Goal: Task Accomplishment & Management: Manage account settings

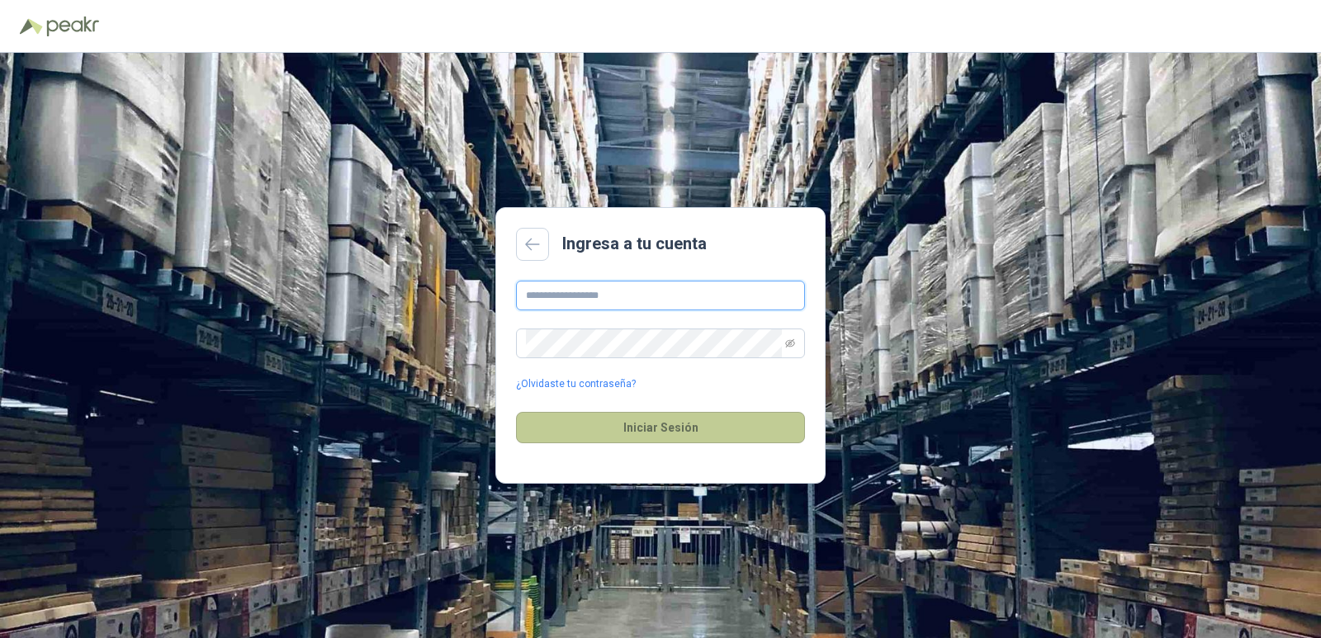
type input "**********"
click at [705, 436] on button "Iniciar Sesión" at bounding box center [660, 427] width 289 height 31
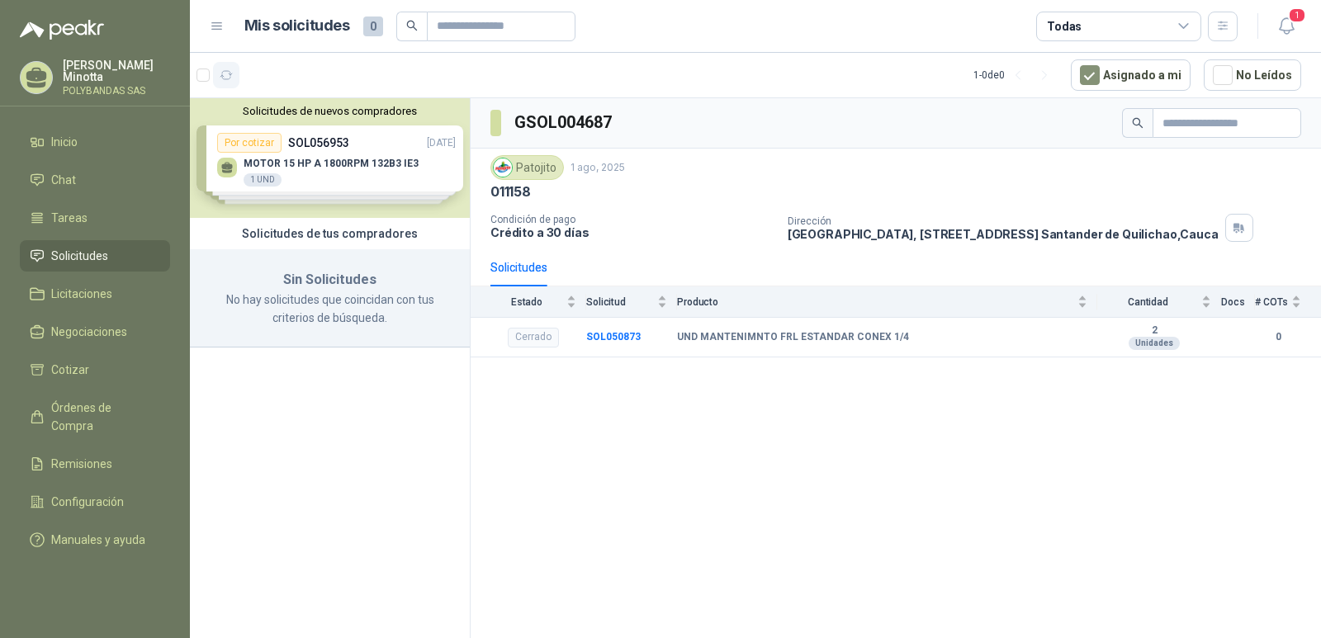
click at [228, 79] on icon "button" at bounding box center [226, 75] width 12 height 8
click at [88, 61] on p "Solanyi [PERSON_NAME]" at bounding box center [116, 70] width 107 height 23
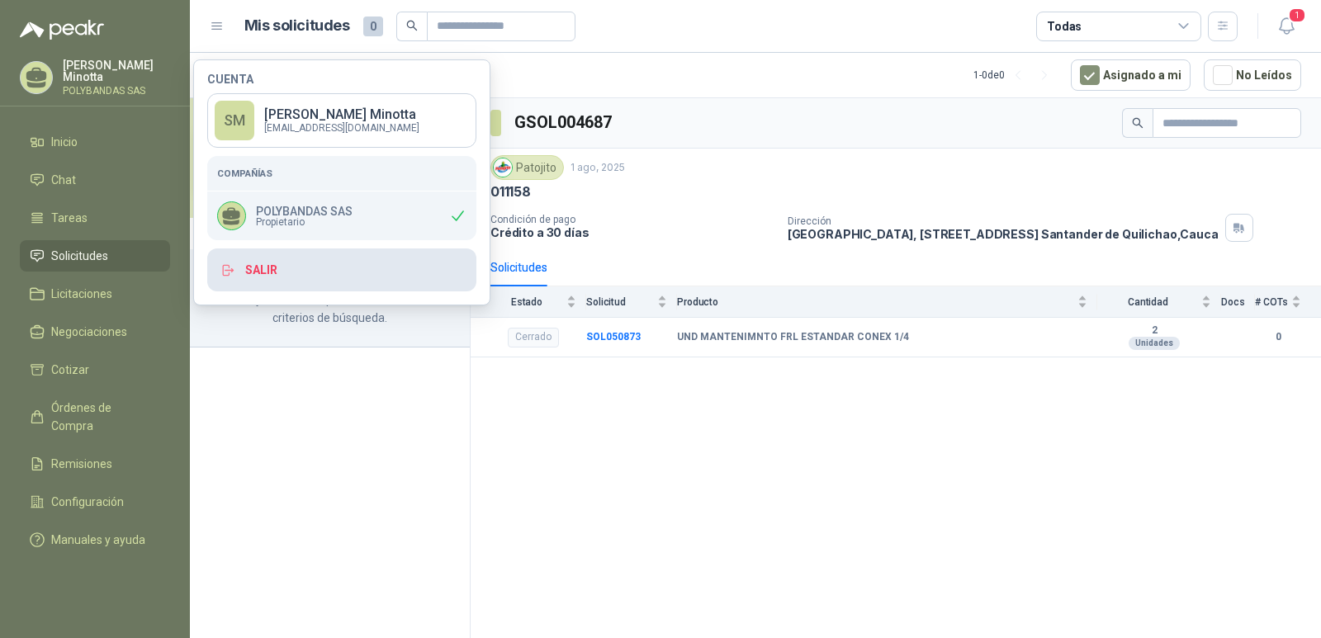
click at [309, 271] on button "Salir" at bounding box center [341, 270] width 269 height 43
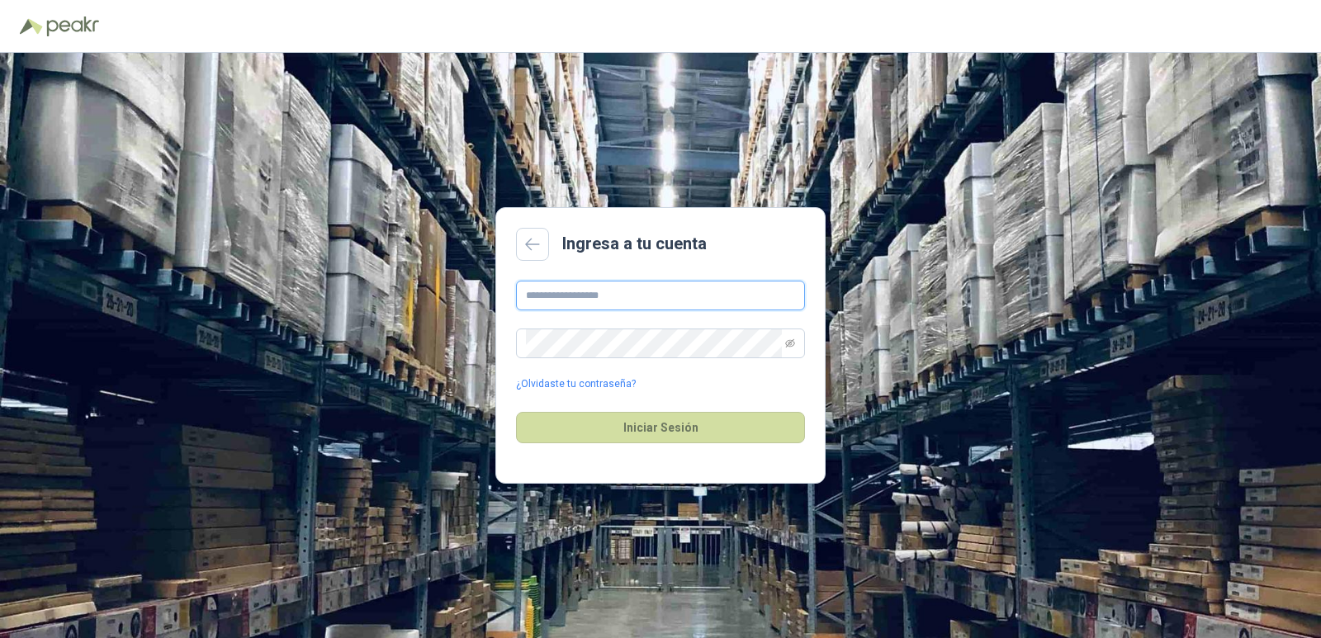
type input "**********"
click at [680, 425] on button "Iniciar Sesión" at bounding box center [660, 427] width 289 height 31
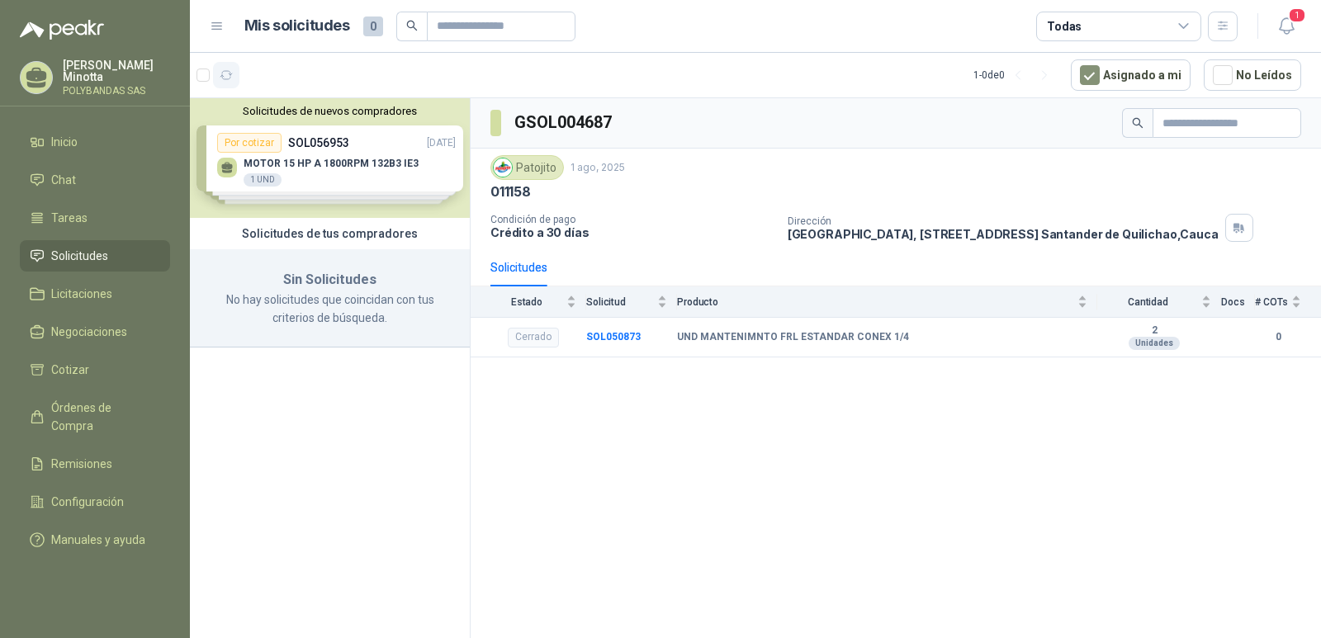
click at [224, 78] on icon "button" at bounding box center [227, 76] width 14 height 14
click at [107, 96] on p "POLYBANDAS SAS" at bounding box center [116, 91] width 107 height 10
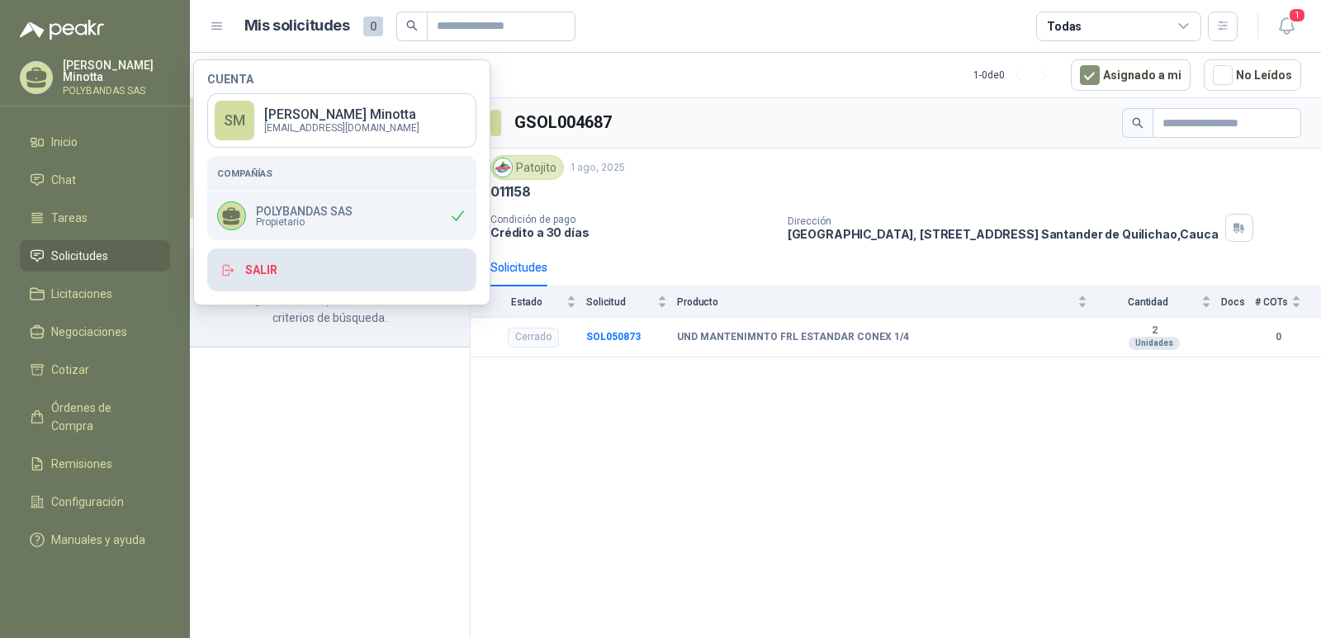
click at [272, 277] on button "Salir" at bounding box center [341, 270] width 269 height 43
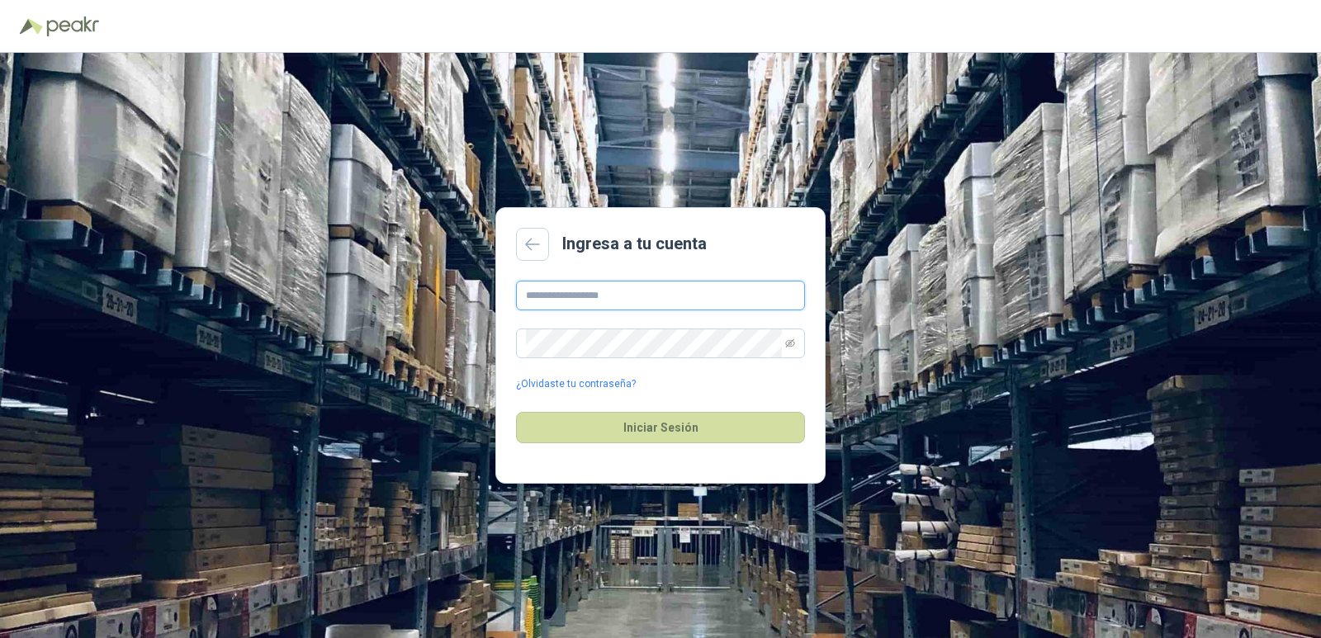
type input "**********"
click at [733, 438] on button "Iniciar Sesión" at bounding box center [660, 427] width 289 height 31
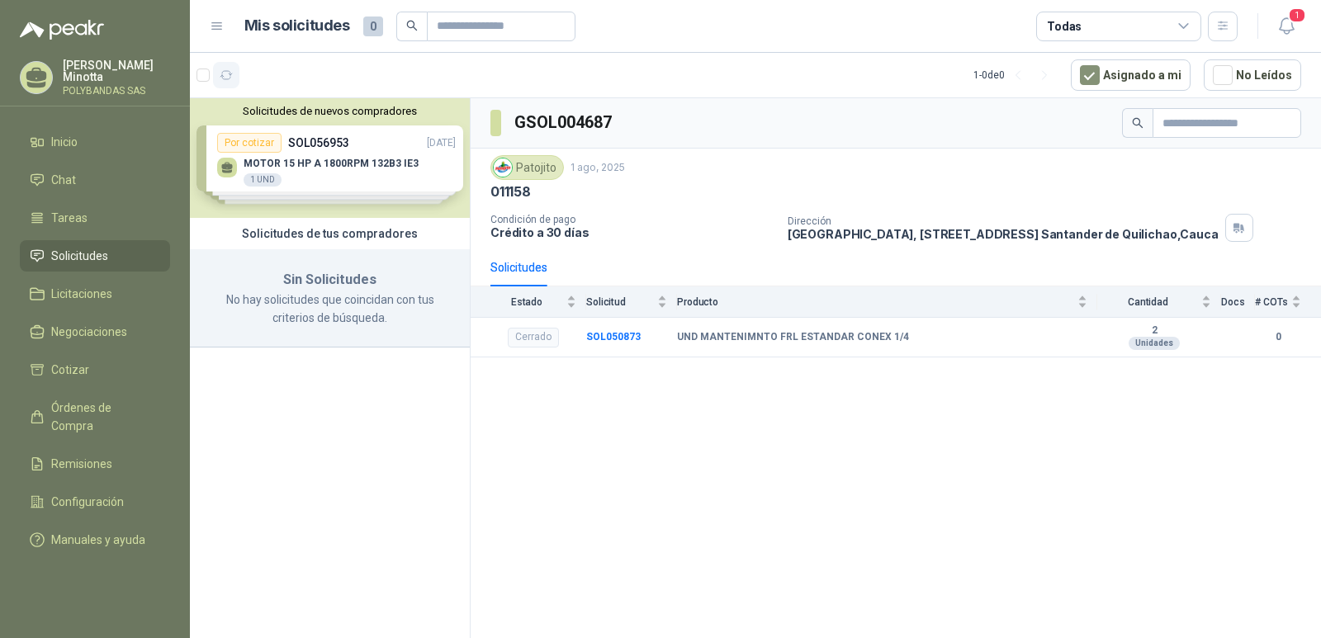
click at [225, 76] on icon "button" at bounding box center [227, 76] width 14 height 14
click at [624, 335] on b "SOL050873" at bounding box center [613, 337] width 55 height 12
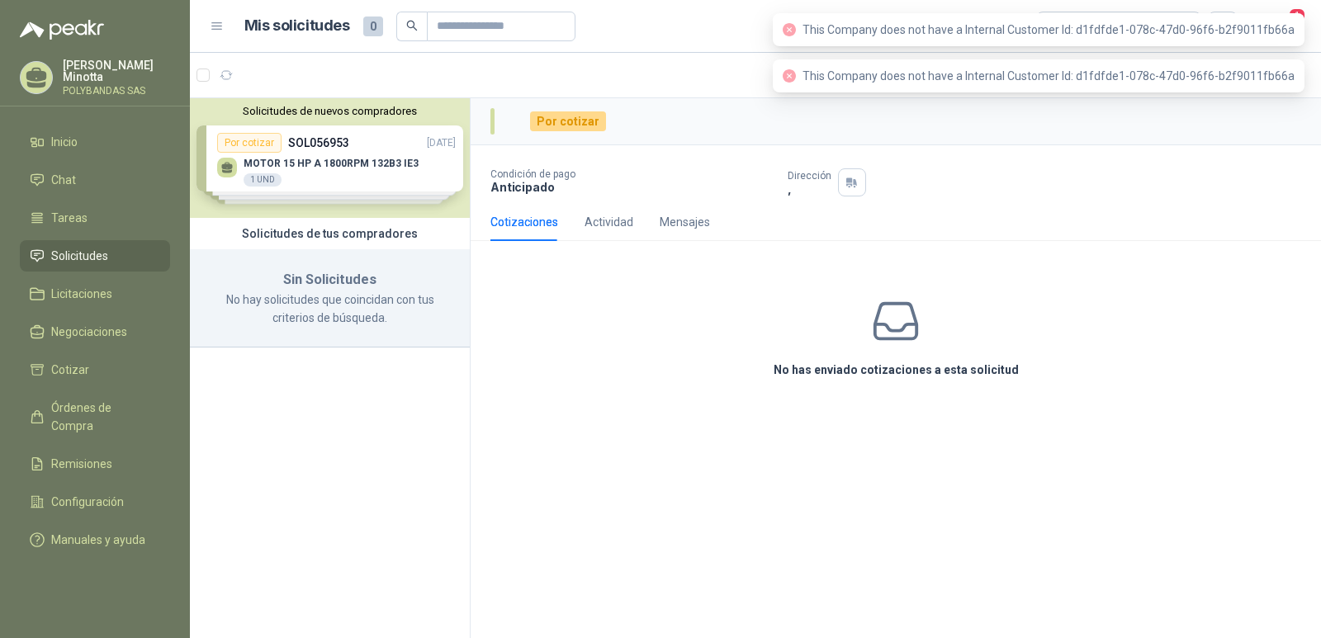
click at [1226, 254] on div "No has enviado cotizaciones a esta solicitud" at bounding box center [896, 337] width 851 height 166
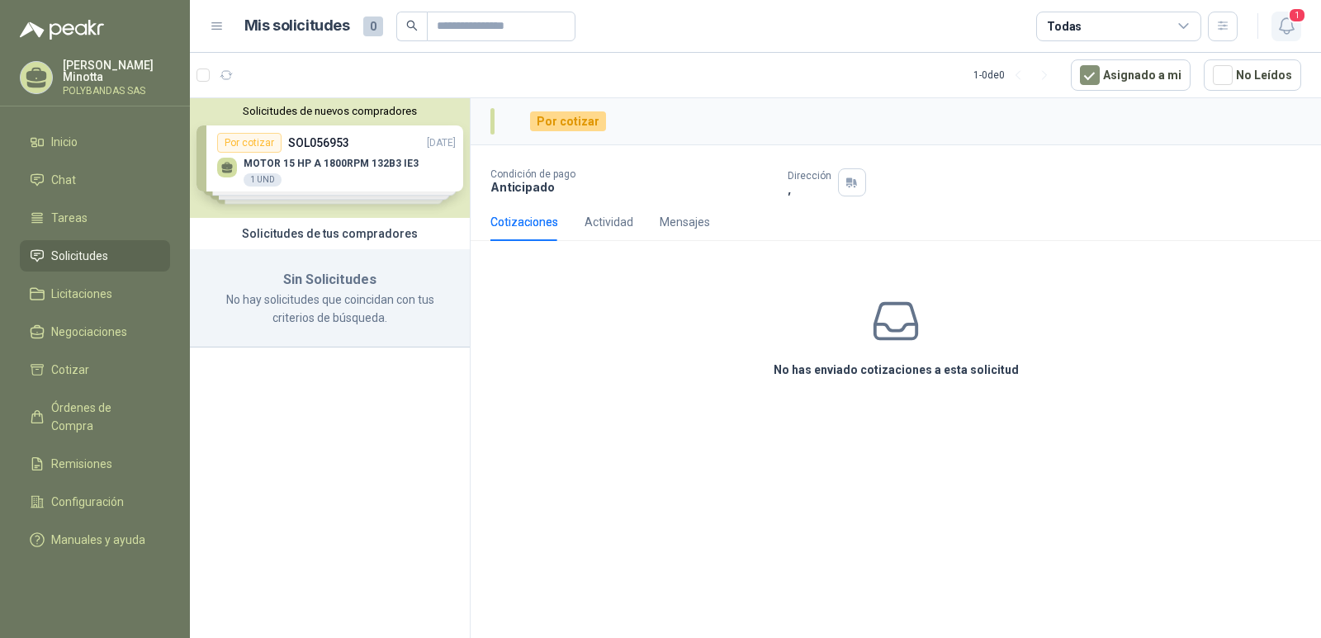
click at [1287, 28] on icon "button" at bounding box center [1287, 26] width 21 height 21
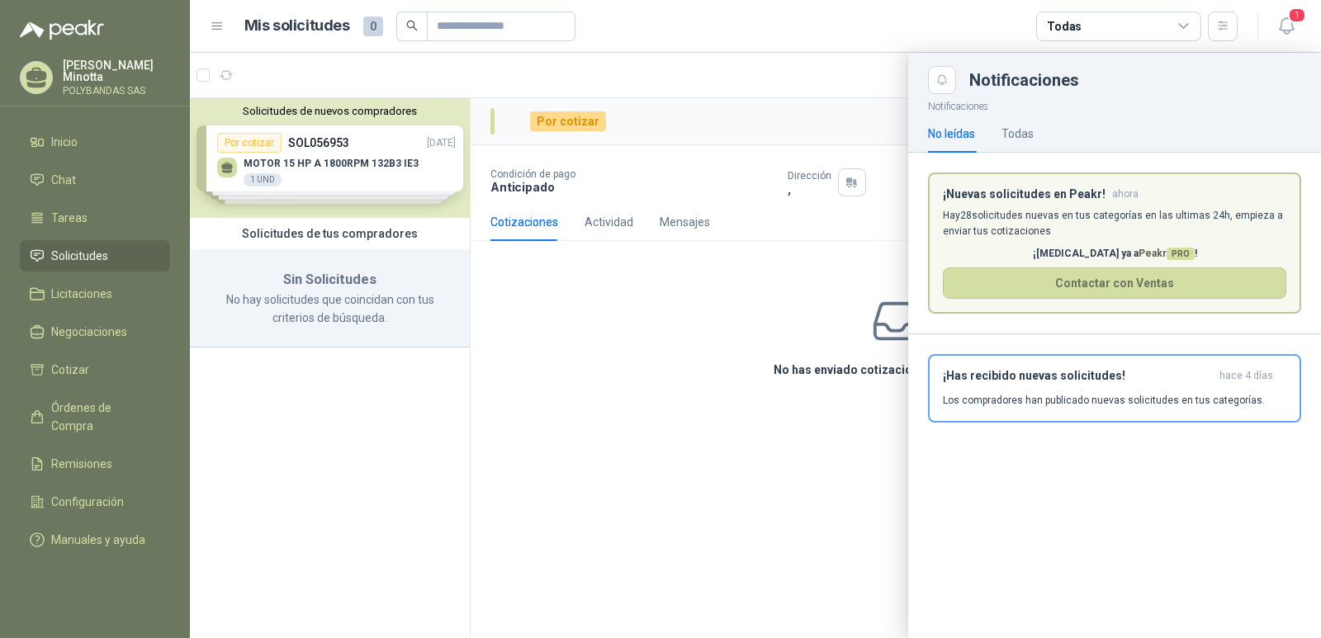
click at [1167, 252] on span "PRO" at bounding box center [1181, 254] width 28 height 12
click at [1139, 252] on span "Peakr PRO" at bounding box center [1167, 254] width 56 height 12
click at [1060, 258] on p "¡Cambia ya a Peakr PRO !" at bounding box center [1115, 254] width 344 height 16
click at [1078, 256] on p "¡Cambia ya a Peakr PRO !" at bounding box center [1115, 254] width 344 height 16
click at [1025, 129] on div "Todas" at bounding box center [1018, 134] width 32 height 18
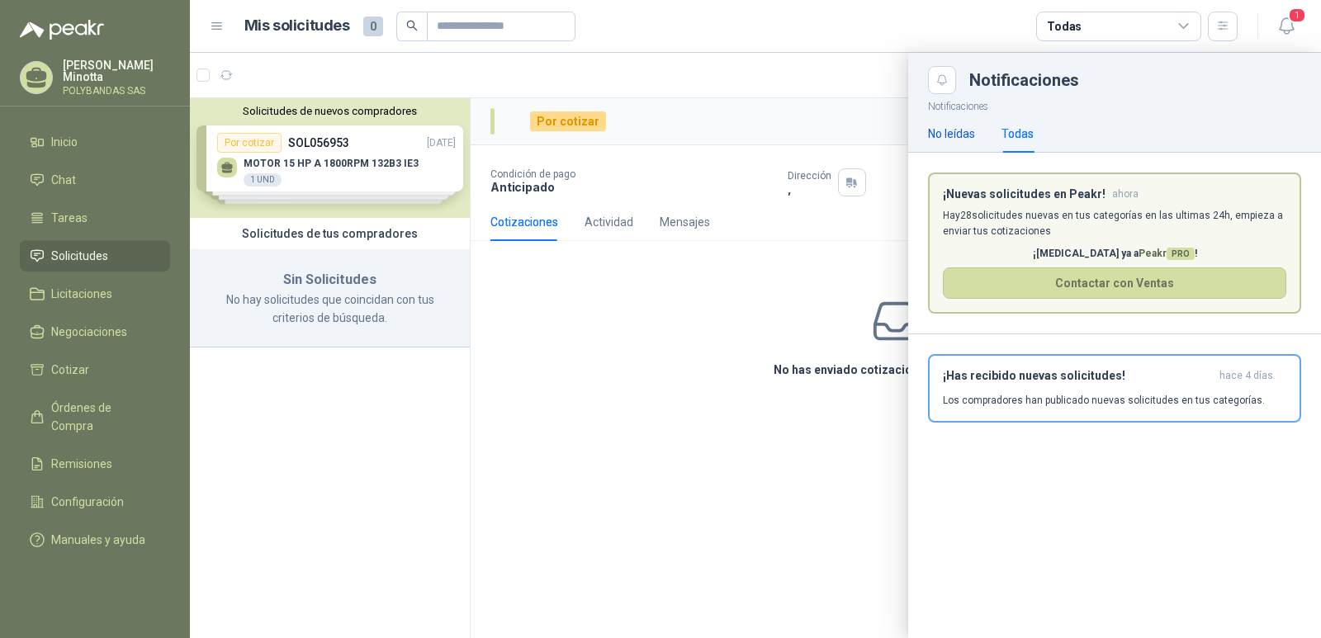
click at [961, 135] on div "No leídas" at bounding box center [951, 134] width 47 height 18
click at [1285, 25] on icon "button" at bounding box center [1287, 26] width 21 height 21
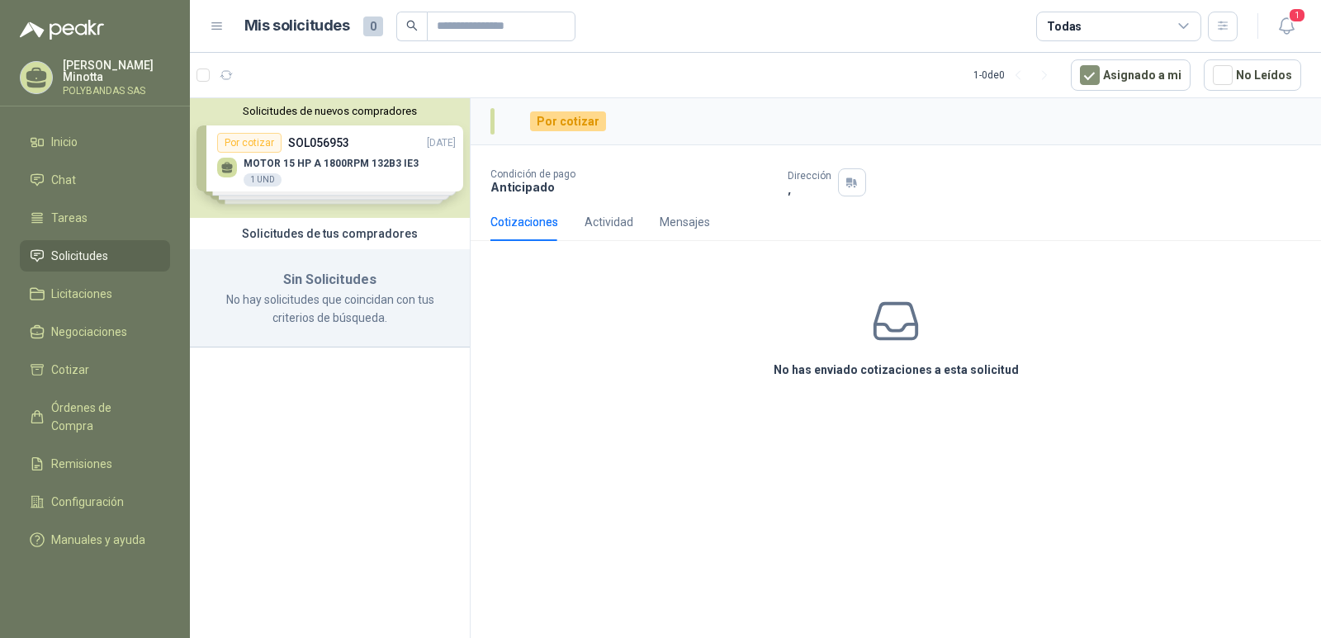
drag, startPoint x: 1230, startPoint y: 265, endPoint x: 1101, endPoint y: 252, distance: 130.3
click at [1234, 265] on div "No has enviado cotizaciones a esta solicitud" at bounding box center [896, 337] width 851 height 166
click at [338, 235] on div "Solicitudes de tus compradores" at bounding box center [330, 233] width 280 height 31
click at [328, 160] on div "Solicitudes de nuevos compradores Por cotizar SOL056953 22/09/25 MOTOR 15 HP A …" at bounding box center [330, 158] width 280 height 120
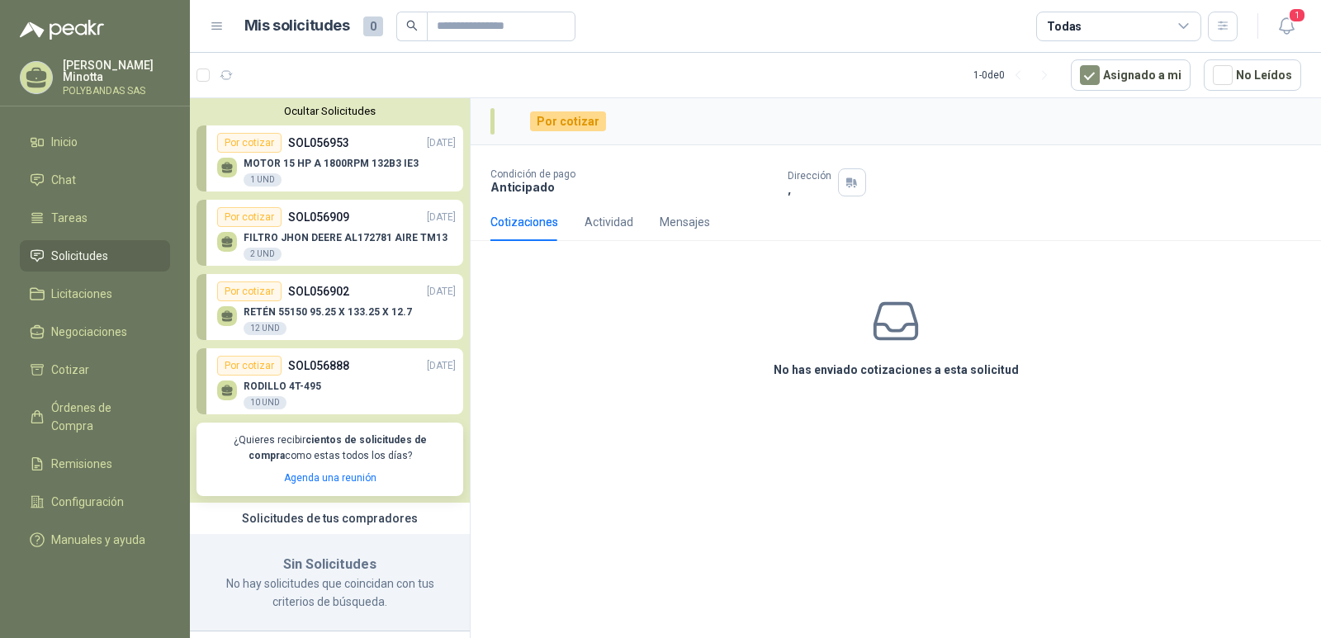
click at [335, 106] on button "Ocultar Solicitudes" at bounding box center [330, 111] width 267 height 12
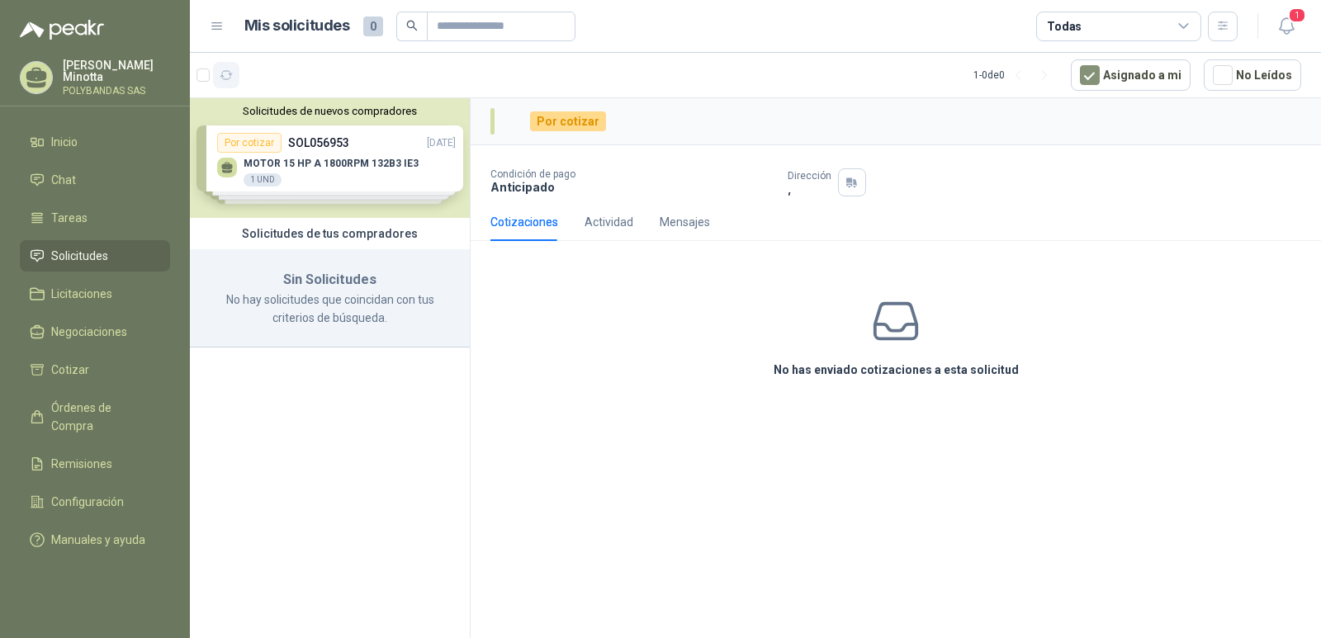
click at [230, 81] on icon "button" at bounding box center [227, 76] width 14 height 14
click at [1281, 29] on icon "button" at bounding box center [1287, 26] width 21 height 21
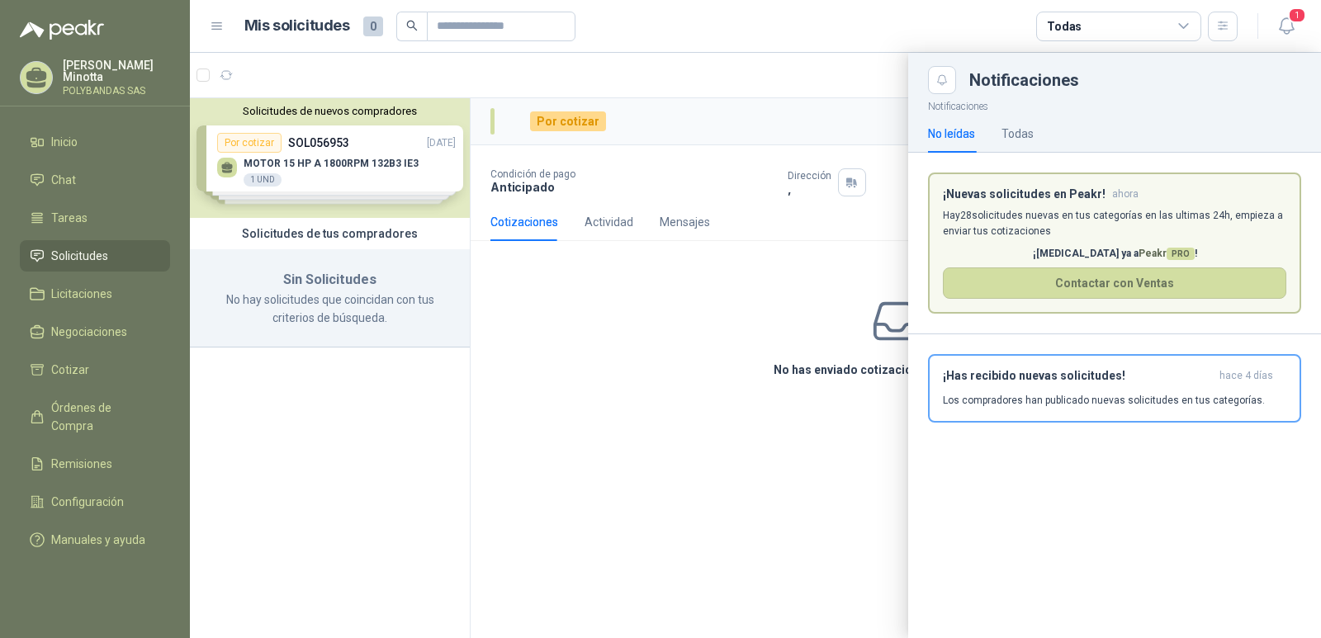
click at [1043, 83] on div "Notificaciones" at bounding box center [1135, 80] width 332 height 17
click at [1073, 396] on p "Los compradores han publicado nuevas solicitudes en tus categorías." at bounding box center [1104, 400] width 322 height 15
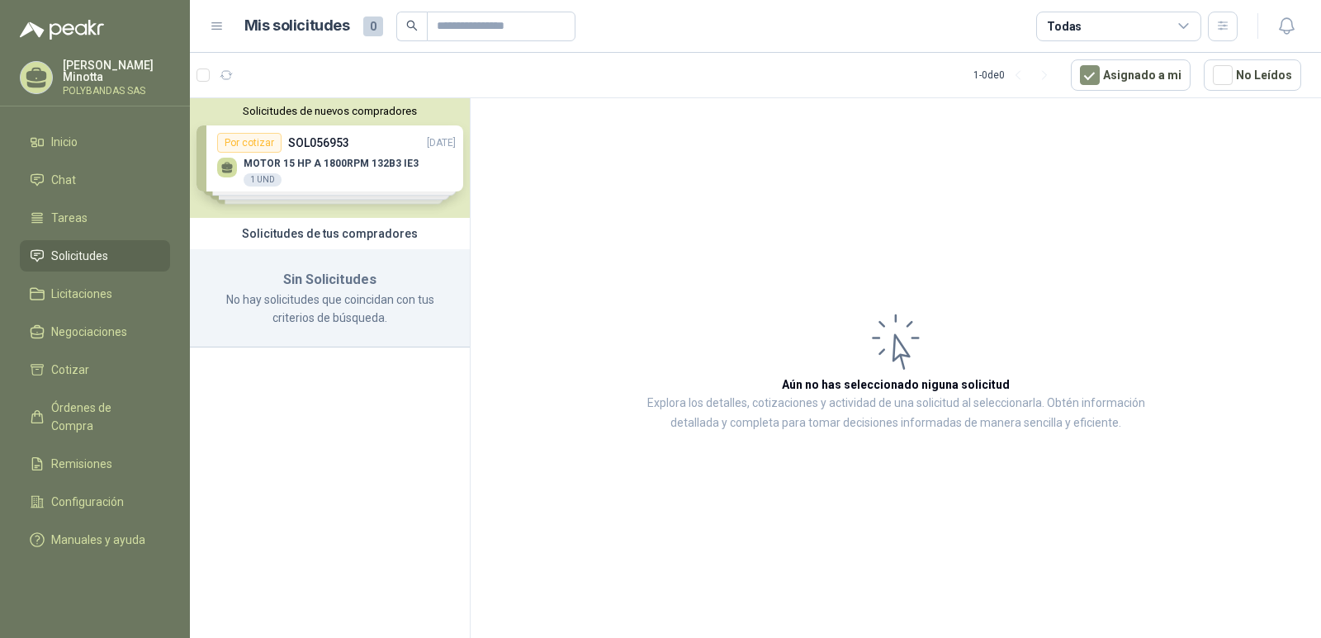
click at [99, 71] on p "Solanyi [PERSON_NAME]" at bounding box center [116, 70] width 107 height 23
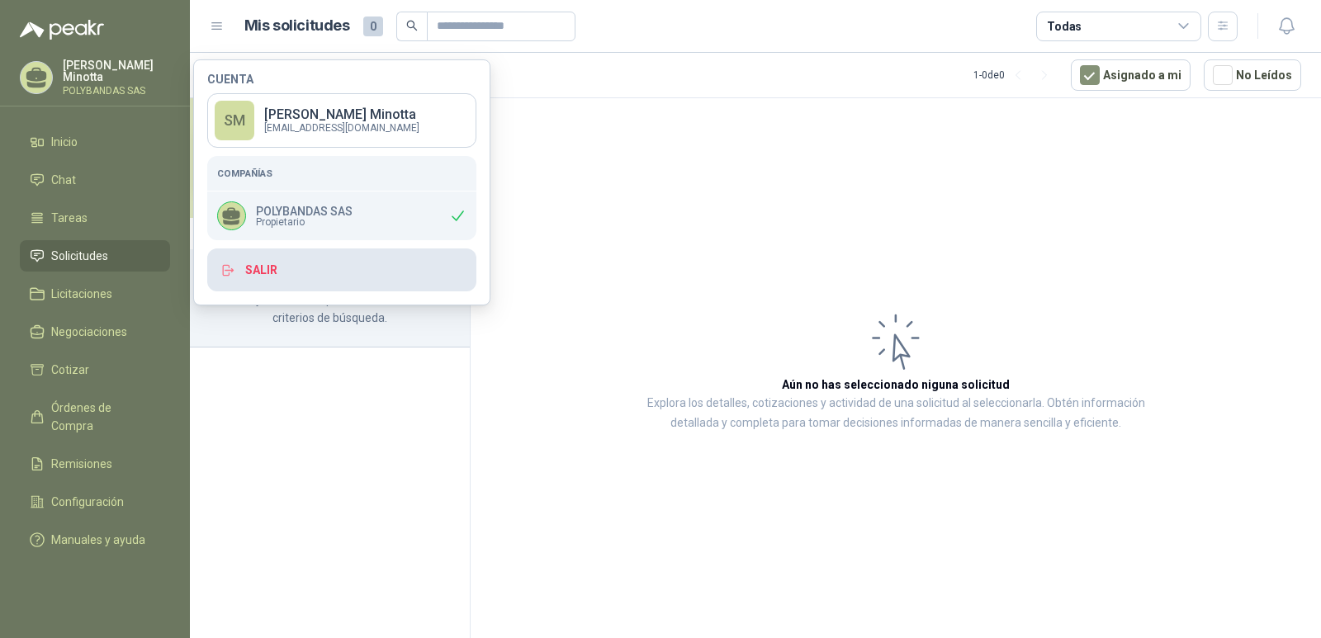
click at [274, 264] on button "Salir" at bounding box center [341, 270] width 269 height 43
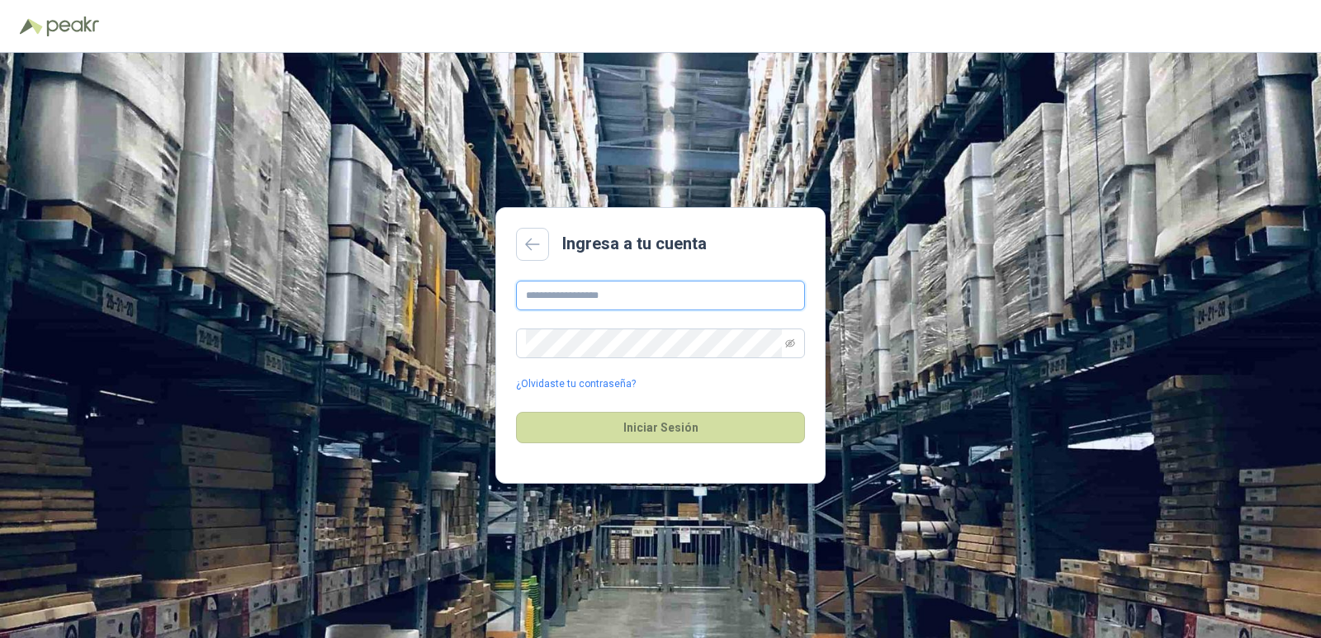
type input "**********"
